Goal: Transaction & Acquisition: Subscribe to service/newsletter

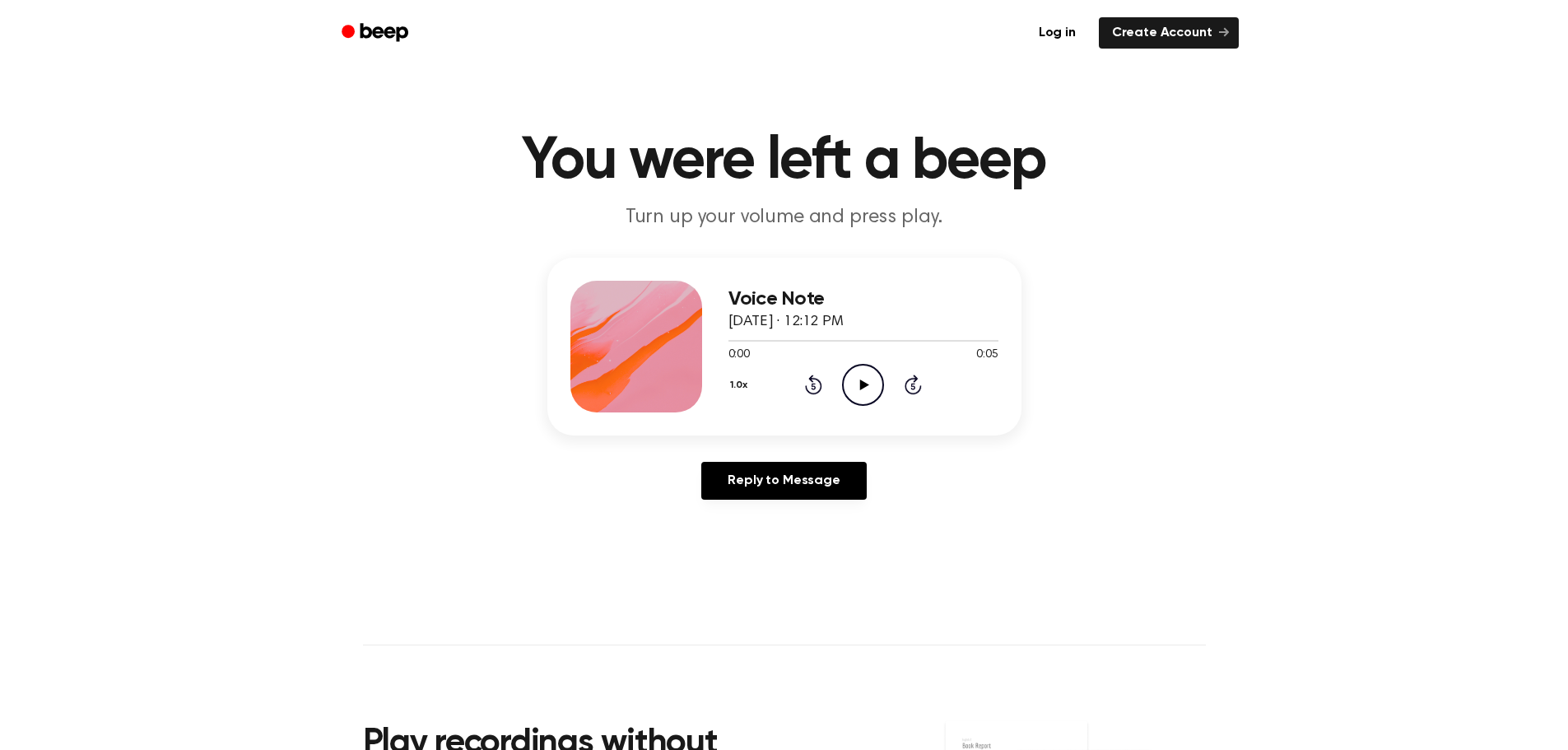
click at [865, 389] on icon "Play Audio" at bounding box center [863, 385] width 42 height 42
click at [857, 381] on icon "Play Audio" at bounding box center [863, 385] width 42 height 42
click at [1072, 34] on link "Log in" at bounding box center [1057, 34] width 64 height 32
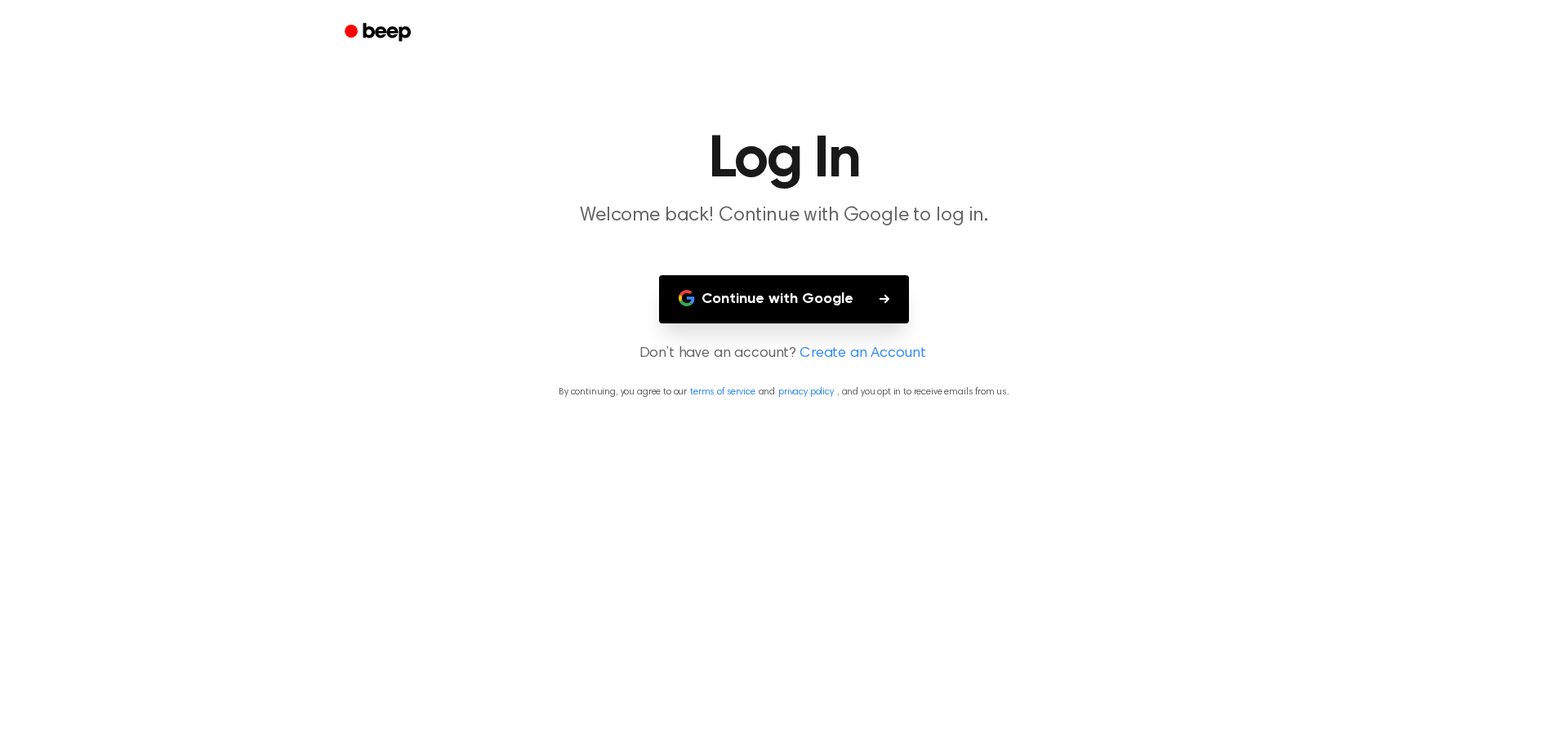
drag, startPoint x: 827, startPoint y: 308, endPoint x: 966, endPoint y: 397, distance: 165.1
click at [966, 397] on main "Log In Welcome back! Continue with Google to log in. Continue with Google Don’t…" at bounding box center [784, 372] width 1568 height 744
click at [827, 299] on button "Continue with Google" at bounding box center [784, 299] width 250 height 48
click at [809, 313] on button "Continue with Google" at bounding box center [784, 299] width 250 height 48
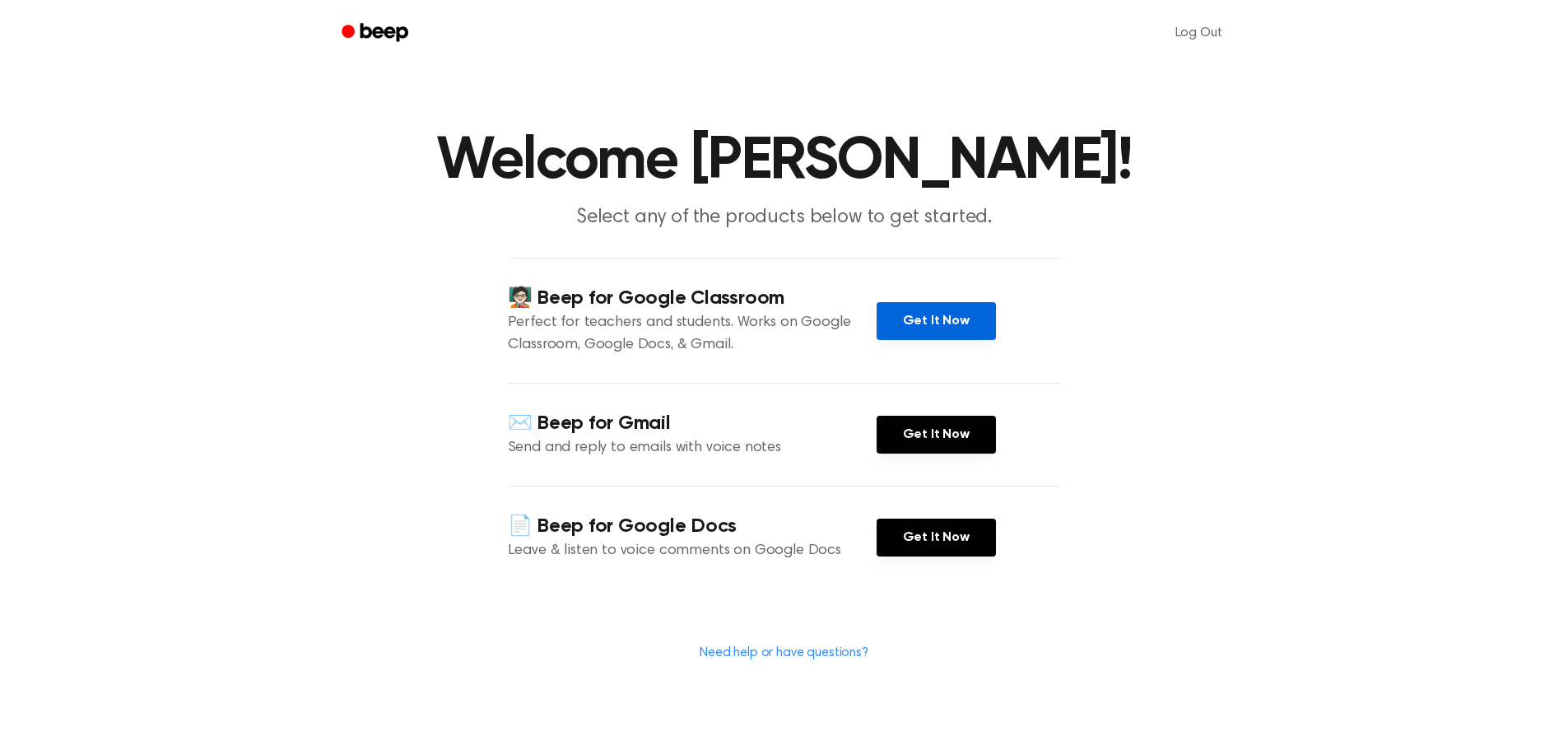
click at [932, 322] on link "Get It Now" at bounding box center [937, 321] width 120 height 38
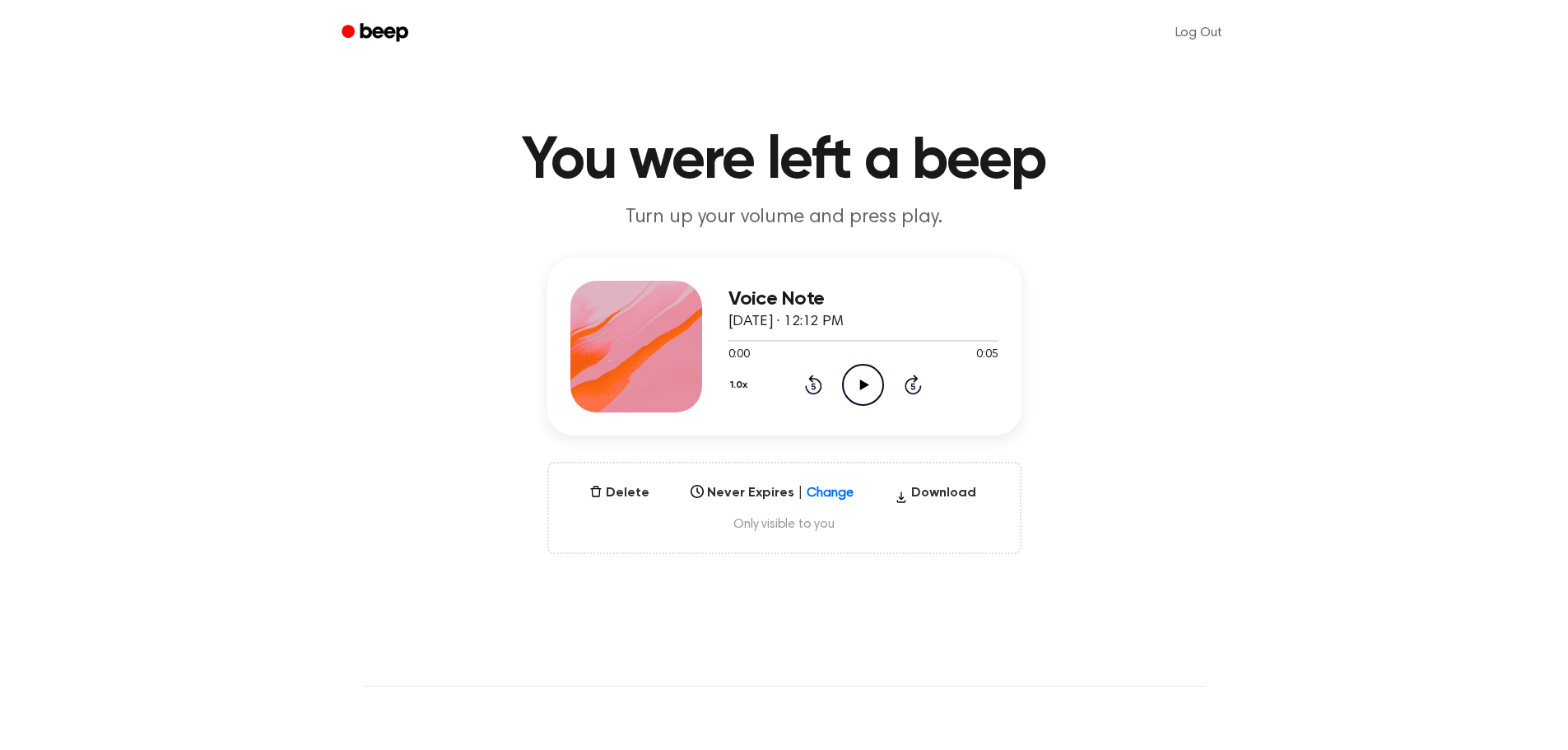
click at [859, 385] on icon "Play Audio" at bounding box center [863, 385] width 42 height 42
